Goal: Task Accomplishment & Management: Manage account settings

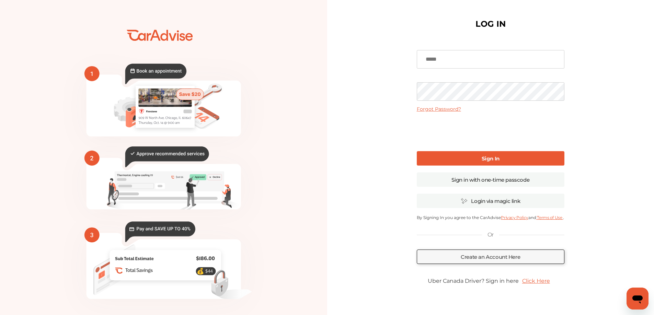
drag, startPoint x: 479, startPoint y: 58, endPoint x: 480, endPoint y: 62, distance: 4.2
click at [480, 61] on input at bounding box center [491, 59] width 148 height 19
type input "**********"
click at [487, 158] on b "Sign In" at bounding box center [490, 158] width 18 height 7
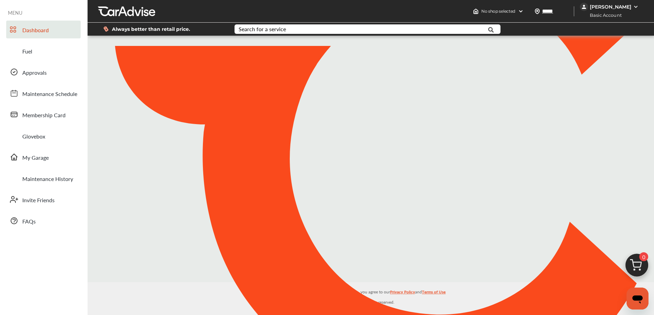
type input "*****"
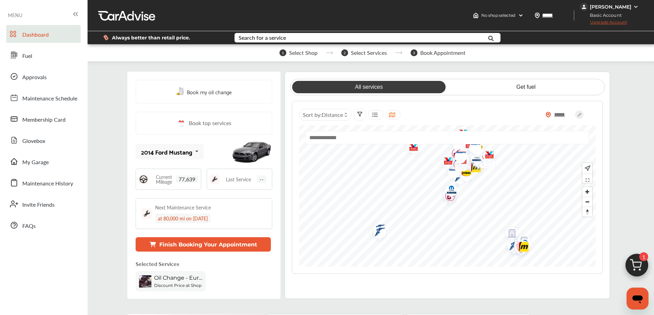
click at [617, 7] on div "[PERSON_NAME]" at bounding box center [610, 7] width 42 height 6
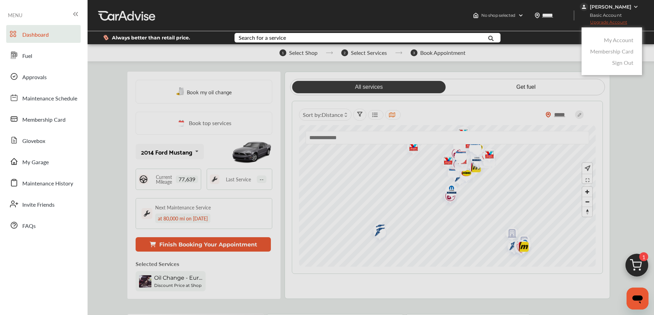
click at [622, 40] on link "My Account" at bounding box center [619, 40] width 30 height 8
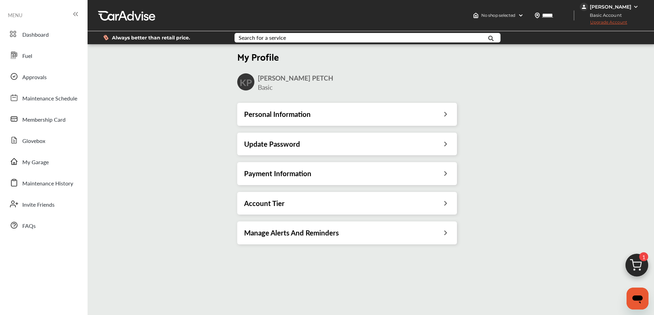
click at [281, 168] on div "Payment Information" at bounding box center [347, 173] width 220 height 23
click at [302, 174] on h3 "Payment Information" at bounding box center [277, 173] width 67 height 9
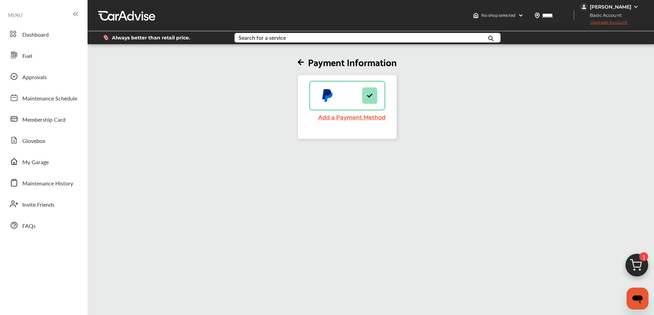
click at [347, 116] on link "Add a Payment Method" at bounding box center [351, 117] width 67 height 7
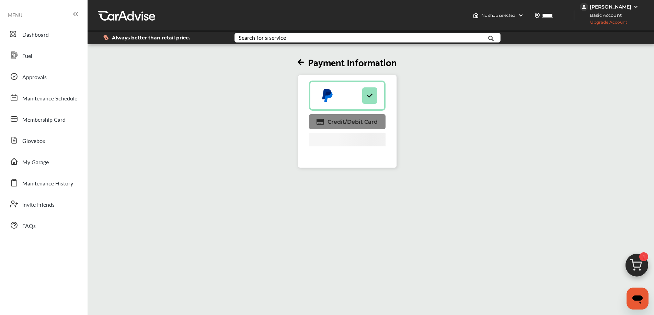
click at [348, 119] on span "Credit/Debit Card" at bounding box center [352, 122] width 50 height 7
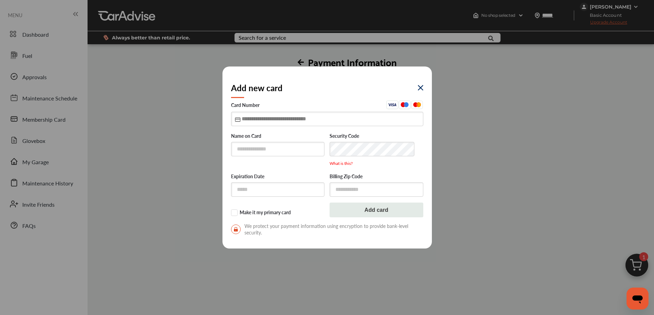
click at [274, 118] on input "text" at bounding box center [327, 119] width 192 height 14
click at [419, 89] on img at bounding box center [420, 87] width 5 height 5
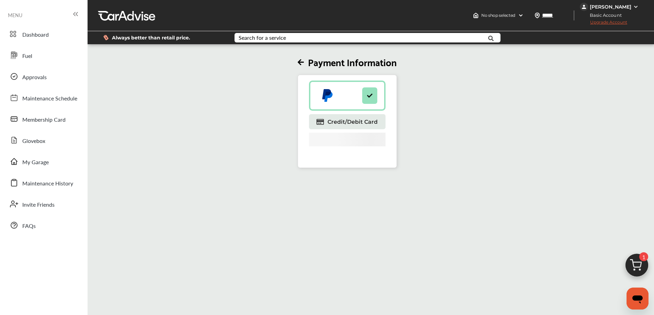
drag, startPoint x: 346, startPoint y: 95, endPoint x: 339, endPoint y: 94, distance: 7.6
click at [347, 95] on div at bounding box center [339, 95] width 46 height 15
click at [330, 94] on icon at bounding box center [327, 95] width 10 height 12
click at [331, 94] on icon at bounding box center [327, 95] width 10 height 12
click at [370, 94] on icon at bounding box center [369, 95] width 7 height 5
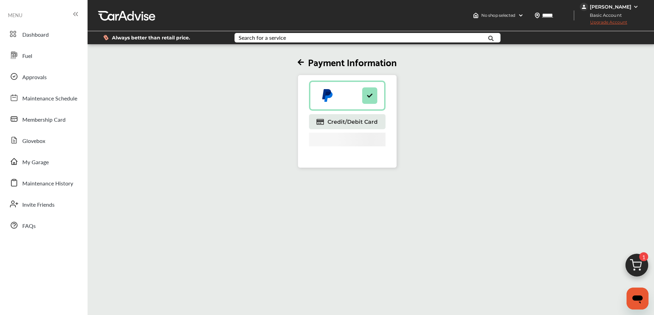
click at [302, 61] on icon at bounding box center [300, 62] width 6 height 7
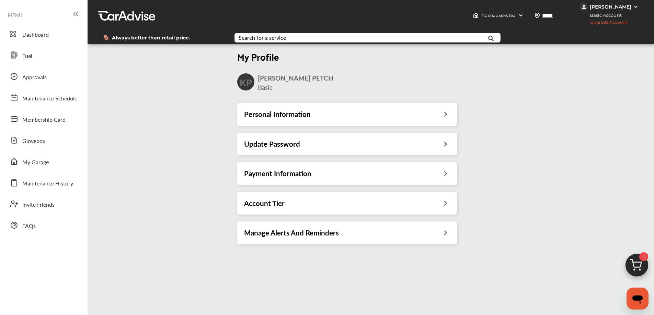
click at [304, 231] on h3 "Manage Alerts And Reminders" at bounding box center [291, 233] width 95 height 9
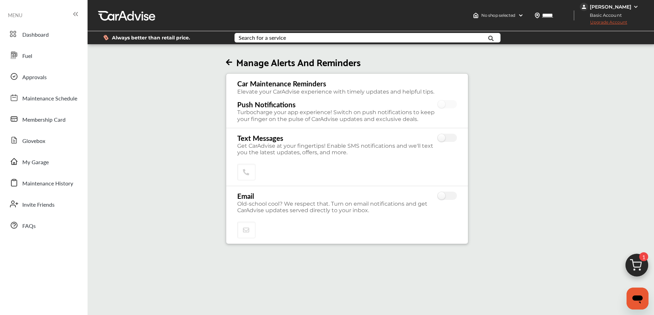
click at [232, 60] on icon at bounding box center [229, 62] width 6 height 7
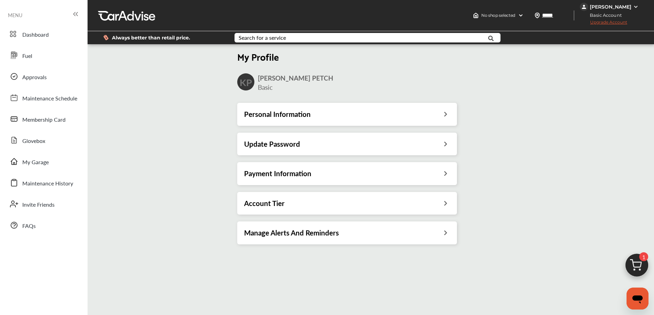
click at [292, 171] on h3 "Payment Information" at bounding box center [277, 173] width 67 height 9
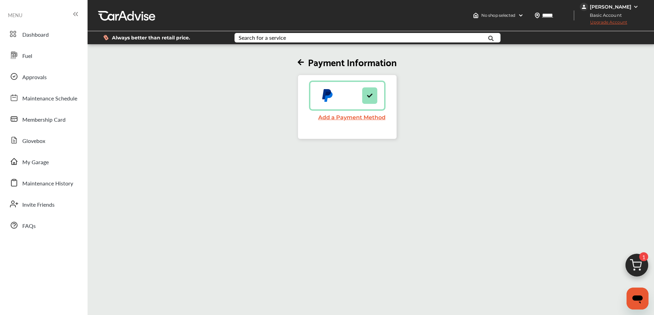
click at [639, 263] on img at bounding box center [636, 267] width 33 height 33
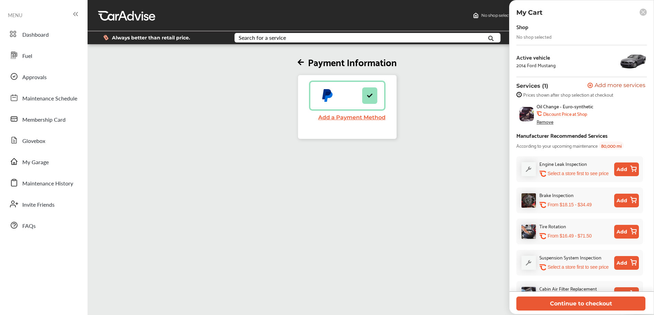
click at [523, 113] on img at bounding box center [526, 114] width 14 height 14
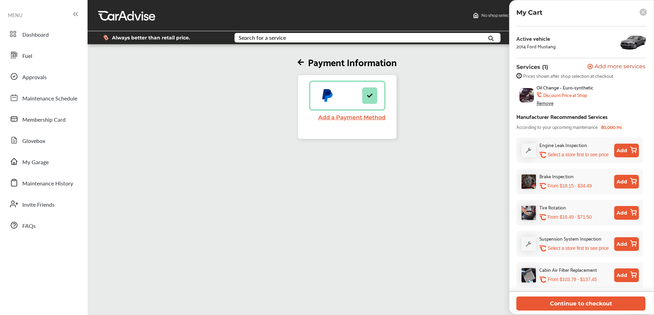
click at [581, 94] on b "Discount Price at Shop" at bounding box center [565, 94] width 44 height 5
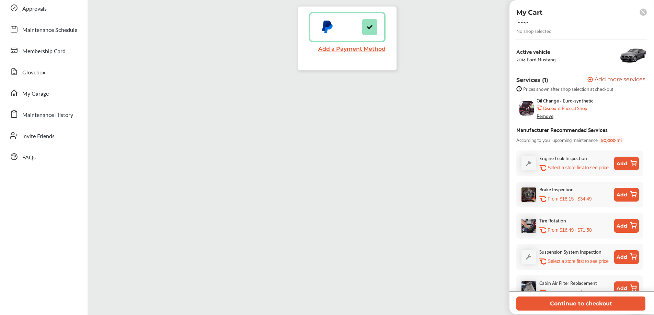
scroll to position [0, 0]
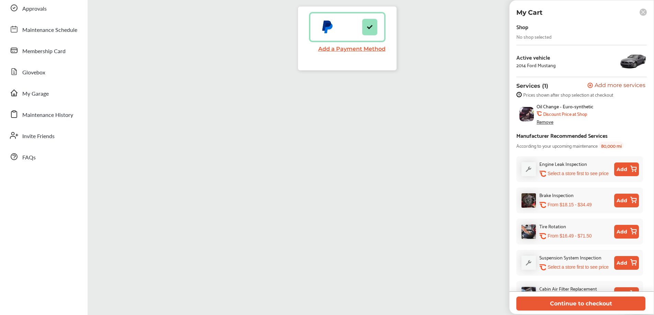
click at [641, 12] on rect at bounding box center [642, 12] width 7 height 7
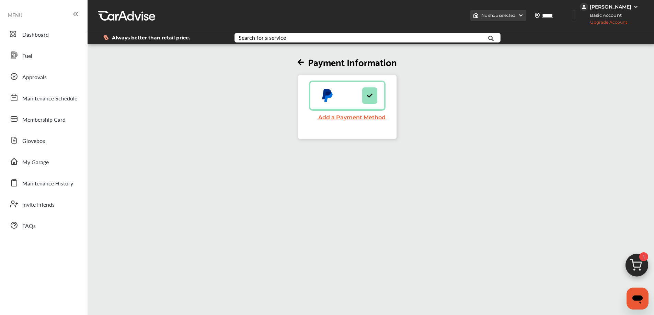
click at [505, 14] on span "No shop selected" at bounding box center [498, 15] width 34 height 5
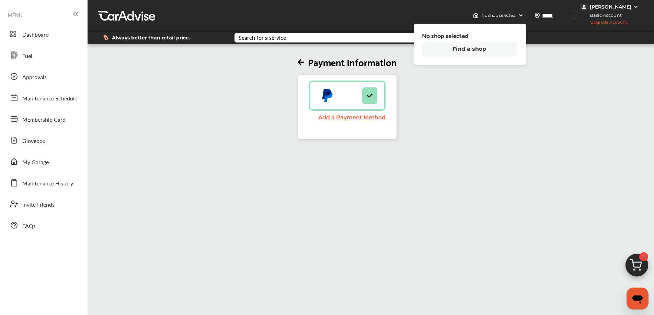
click at [476, 46] on button "Find a shop" at bounding box center [469, 49] width 95 height 15
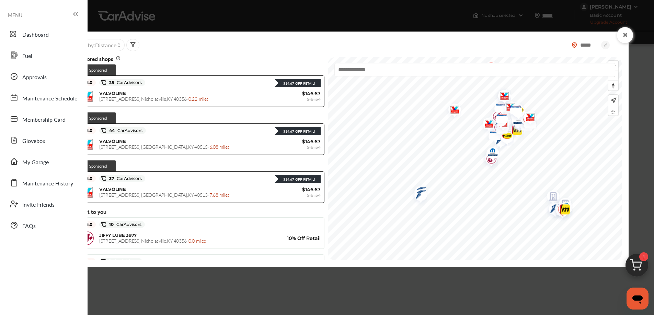
click at [624, 32] on icon at bounding box center [624, 34] width 7 height 5
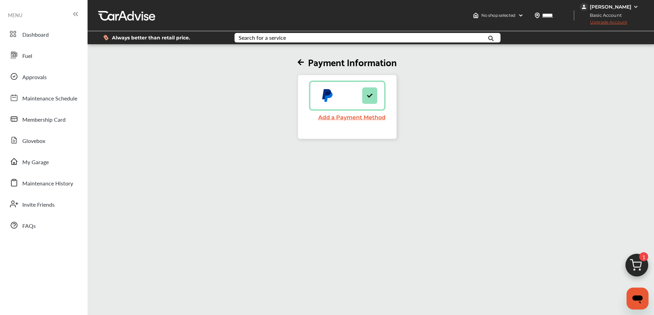
click at [634, 5] on img at bounding box center [635, 6] width 5 height 5
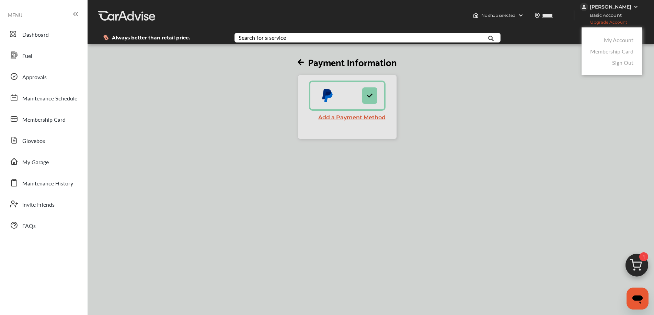
click at [609, 52] on link "Membership Card" at bounding box center [611, 51] width 43 height 8
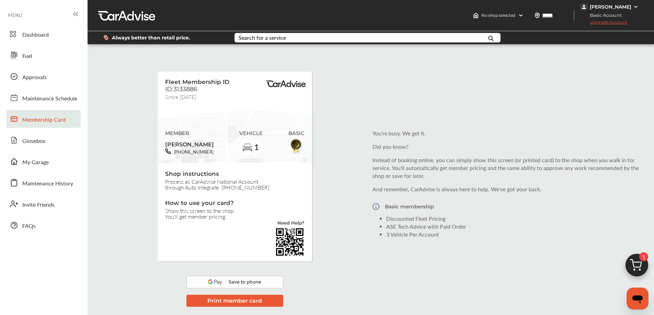
click at [623, 6] on div "[PERSON_NAME]" at bounding box center [610, 7] width 42 height 6
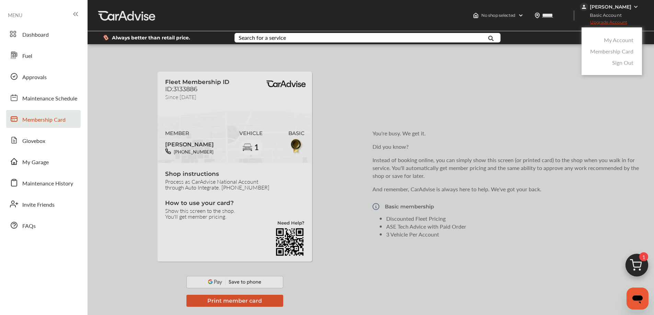
click at [620, 39] on link "My Account" at bounding box center [619, 40] width 30 height 8
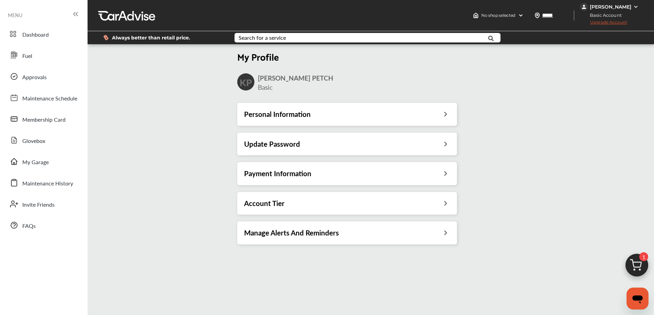
click at [310, 171] on h3 "Payment Information" at bounding box center [277, 173] width 67 height 9
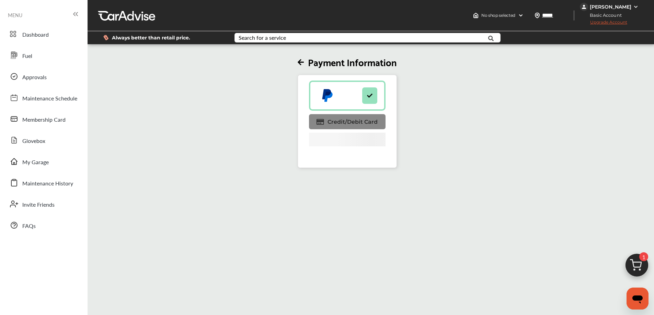
click at [346, 119] on span "Credit/Debit Card" at bounding box center [352, 122] width 50 height 7
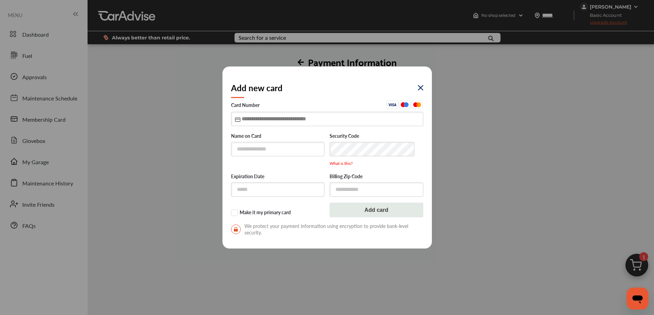
click at [261, 116] on input "text" at bounding box center [327, 119] width 192 height 14
type input "**********"
type input "*****"
type input "**********"
click at [268, 148] on input "text" at bounding box center [278, 149] width 94 height 14
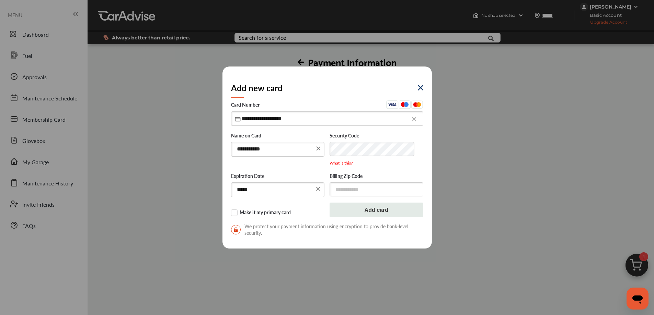
type input "**********"
type input "*****"
drag, startPoint x: 235, startPoint y: 213, endPoint x: 239, endPoint y: 215, distance: 3.7
click at [236, 213] on label "Make it my primary card" at bounding box center [278, 213] width 94 height 7
click at [390, 209] on button "Add card" at bounding box center [376, 210] width 94 height 15
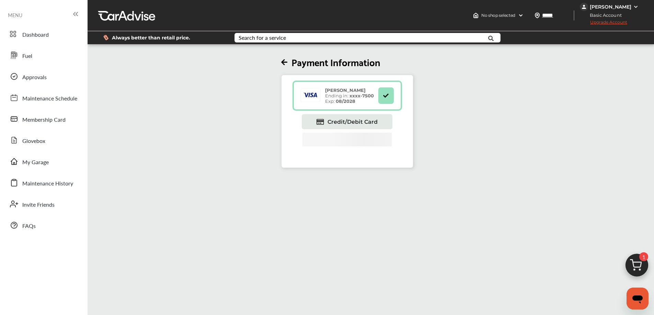
click at [613, 8] on div "[PERSON_NAME]" at bounding box center [610, 7] width 42 height 6
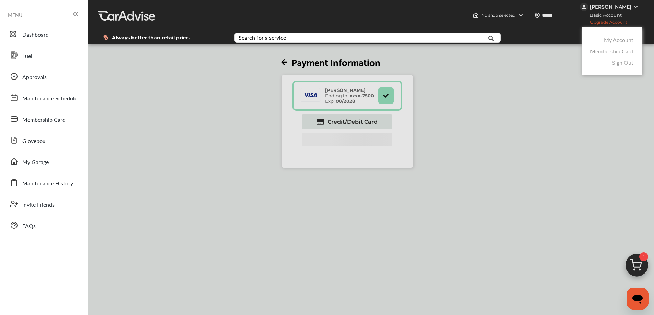
click at [622, 62] on link "Sign Out" at bounding box center [622, 63] width 21 height 8
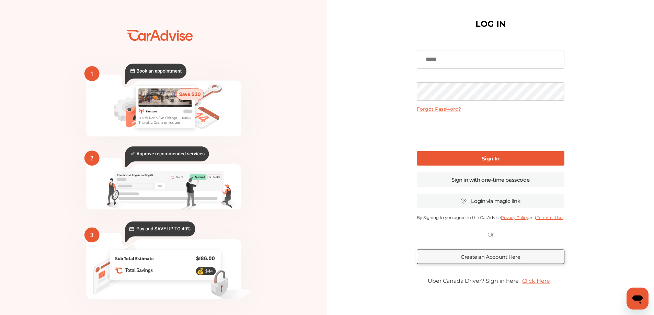
click at [452, 58] on input at bounding box center [491, 59] width 148 height 19
type input "**********"
click at [497, 157] on b "Sign In" at bounding box center [490, 158] width 18 height 7
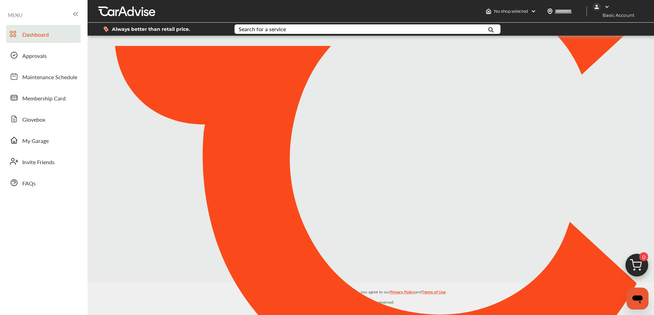
type input "*****"
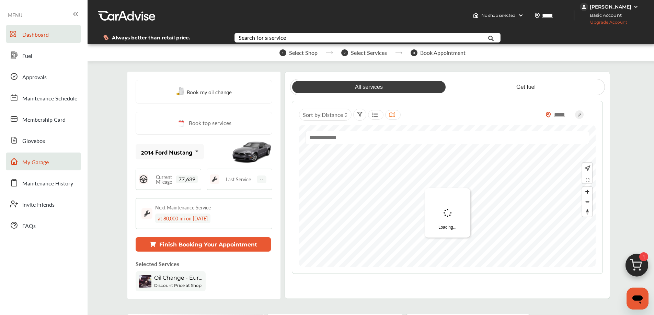
click at [37, 160] on span "My Garage" at bounding box center [35, 162] width 26 height 9
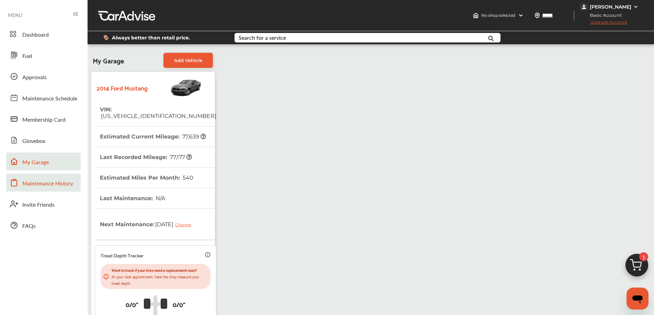
click at [24, 183] on span "Maintenance History" at bounding box center [47, 183] width 51 height 9
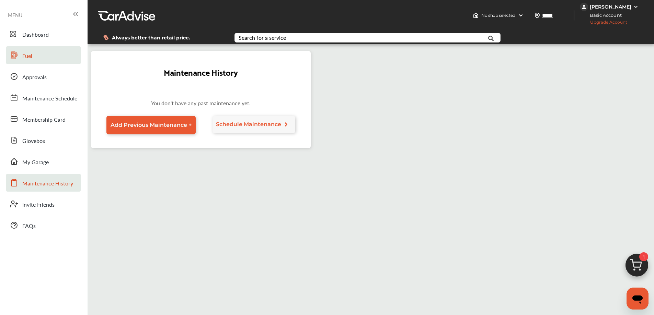
click at [21, 52] on link "Fuel" at bounding box center [43, 55] width 74 height 18
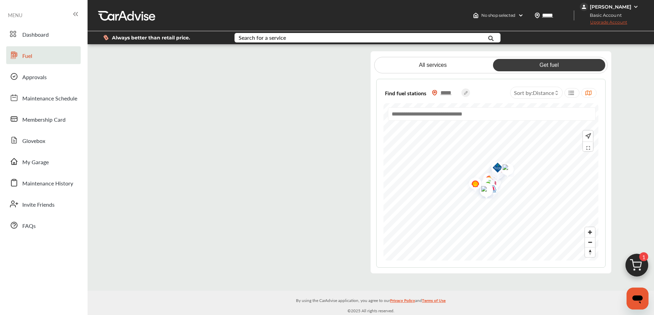
click at [346, 111] on flutter-view at bounding box center [245, 162] width 230 height 223
click at [608, 6] on div "[PERSON_NAME]" at bounding box center [610, 7] width 42 height 6
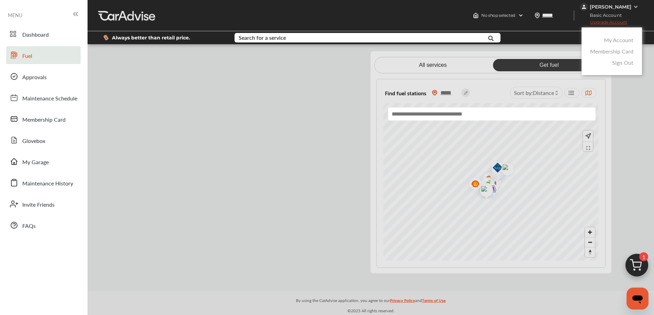
click at [624, 61] on link "Sign Out" at bounding box center [622, 63] width 21 height 8
